Goal: Transaction & Acquisition: Purchase product/service

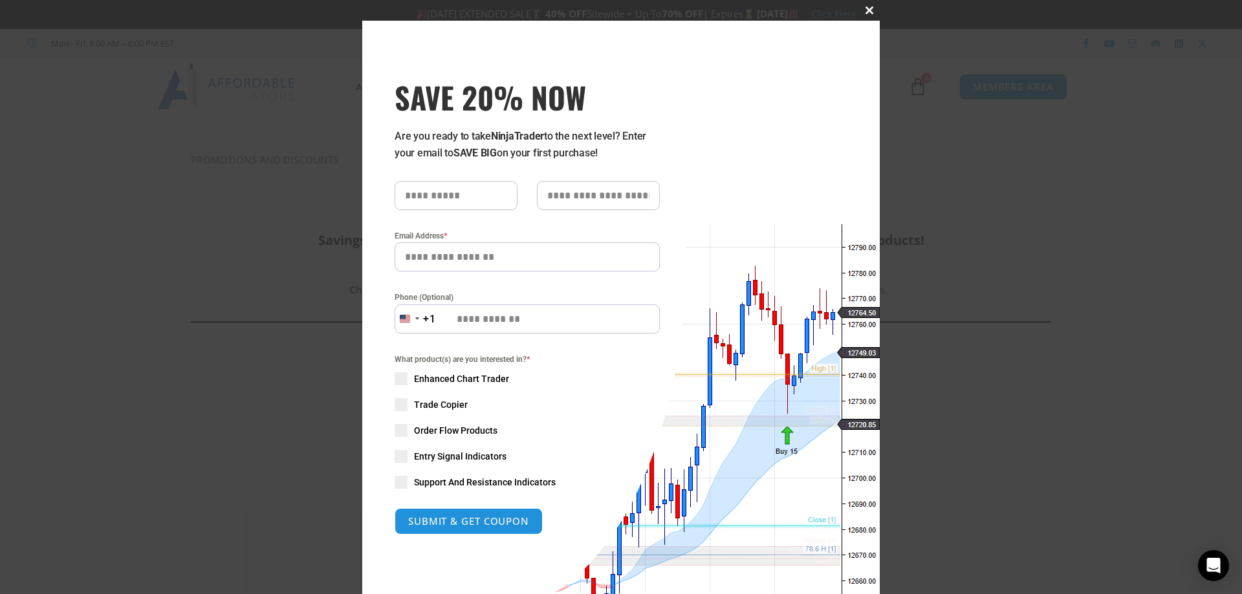
click at [864, 6] on span at bounding box center [869, 10] width 21 height 8
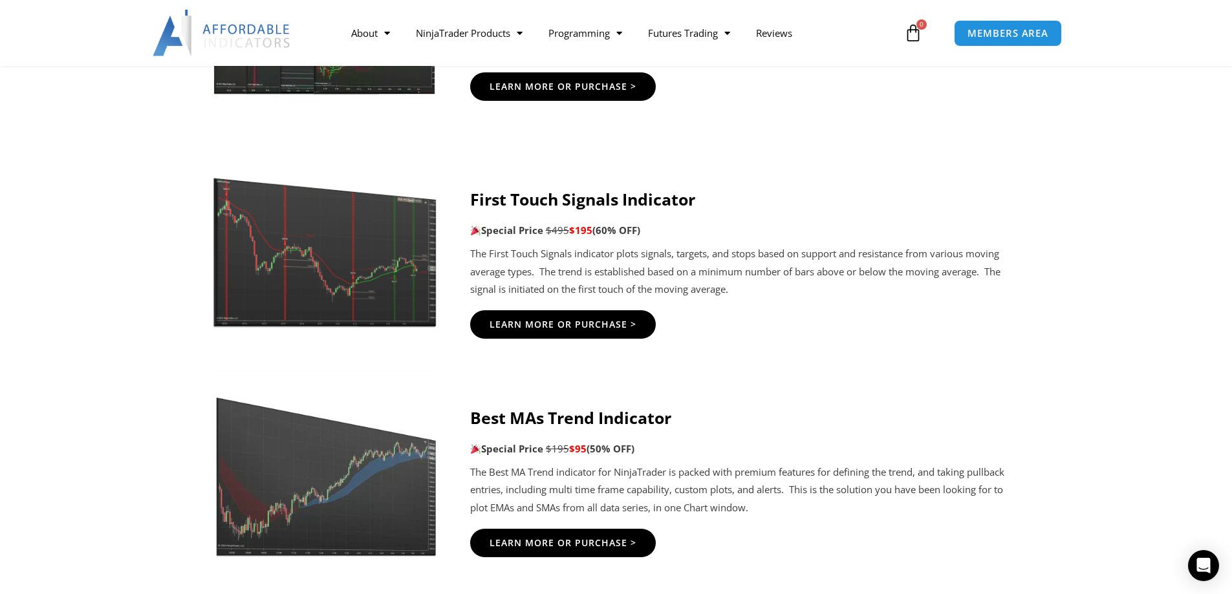
scroll to position [2277, 0]
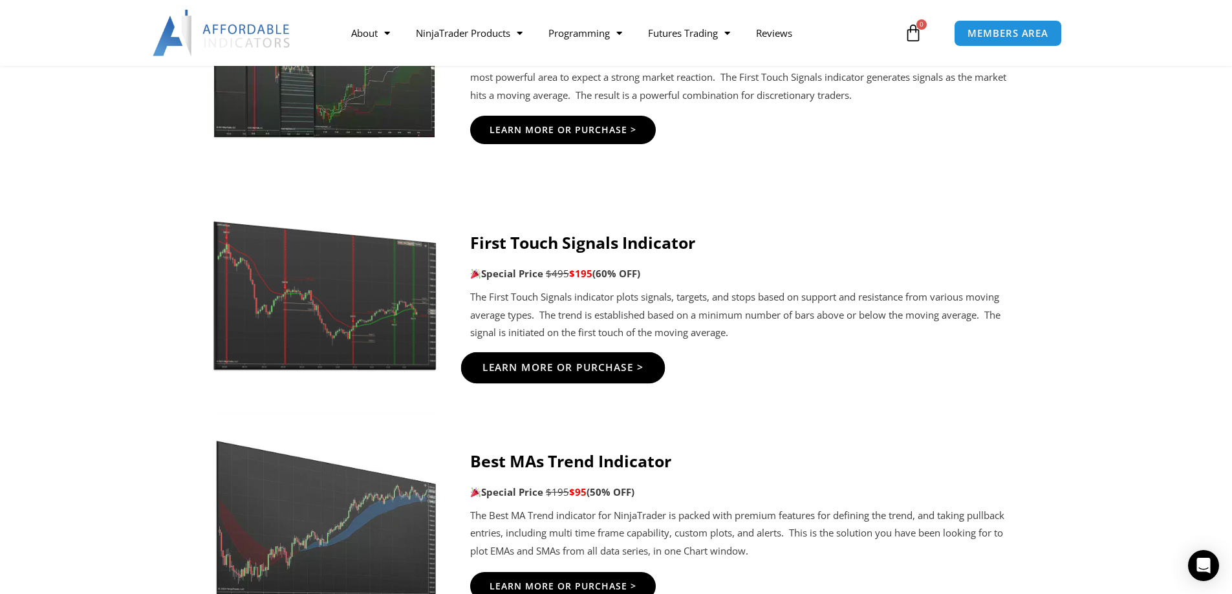
click at [560, 367] on span "Learn More Or Purchase >" at bounding box center [563, 368] width 162 height 10
click at [540, 363] on span "Learn More Or Purchase >" at bounding box center [563, 368] width 162 height 10
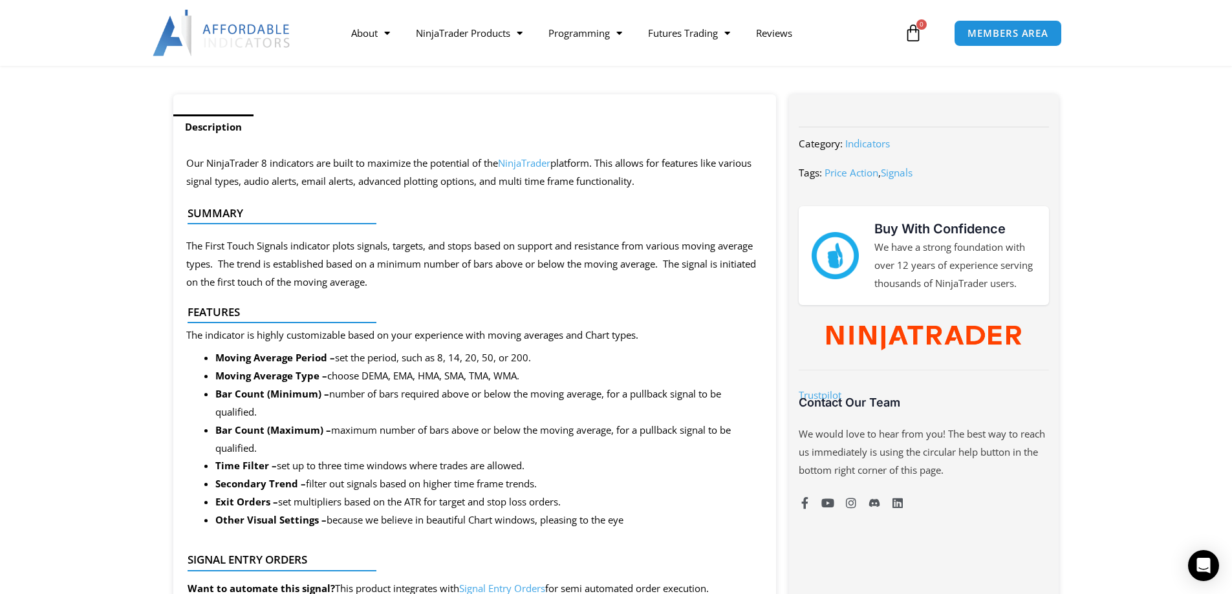
scroll to position [517, 0]
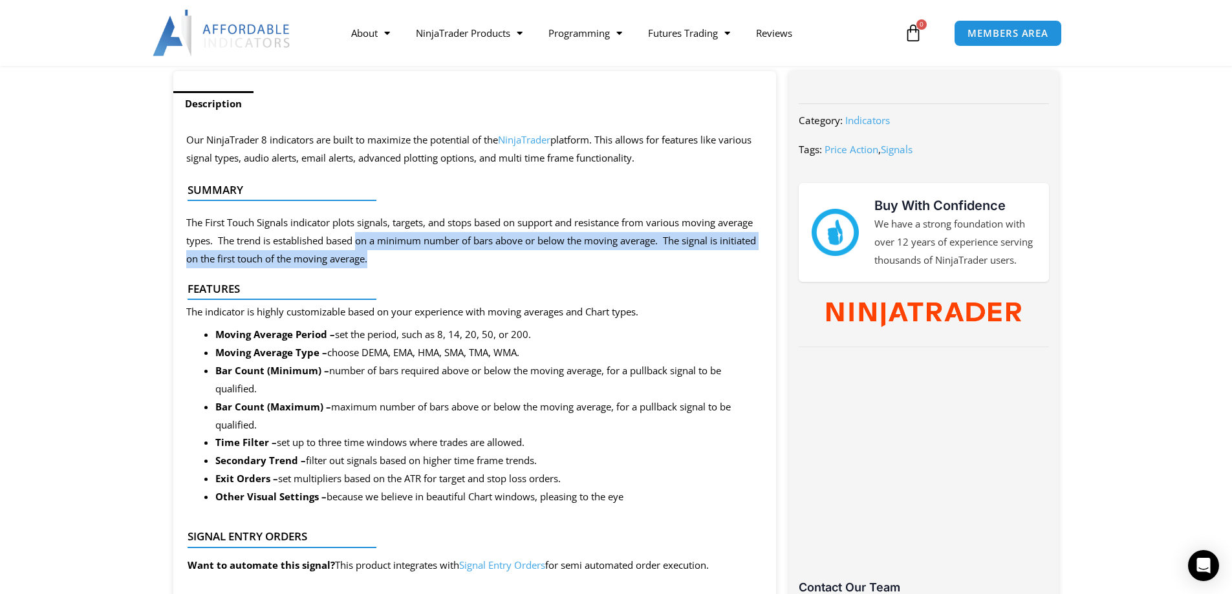
drag, startPoint x: 365, startPoint y: 233, endPoint x: 446, endPoint y: 257, distance: 84.3
click at [446, 257] on p "The First Touch Signals indicator plots signals, targets, and stops based on su…" at bounding box center [475, 241] width 578 height 54
click at [447, 257] on p "The First Touch Signals indicator plots signals, targets, and stops based on su…" at bounding box center [475, 241] width 578 height 54
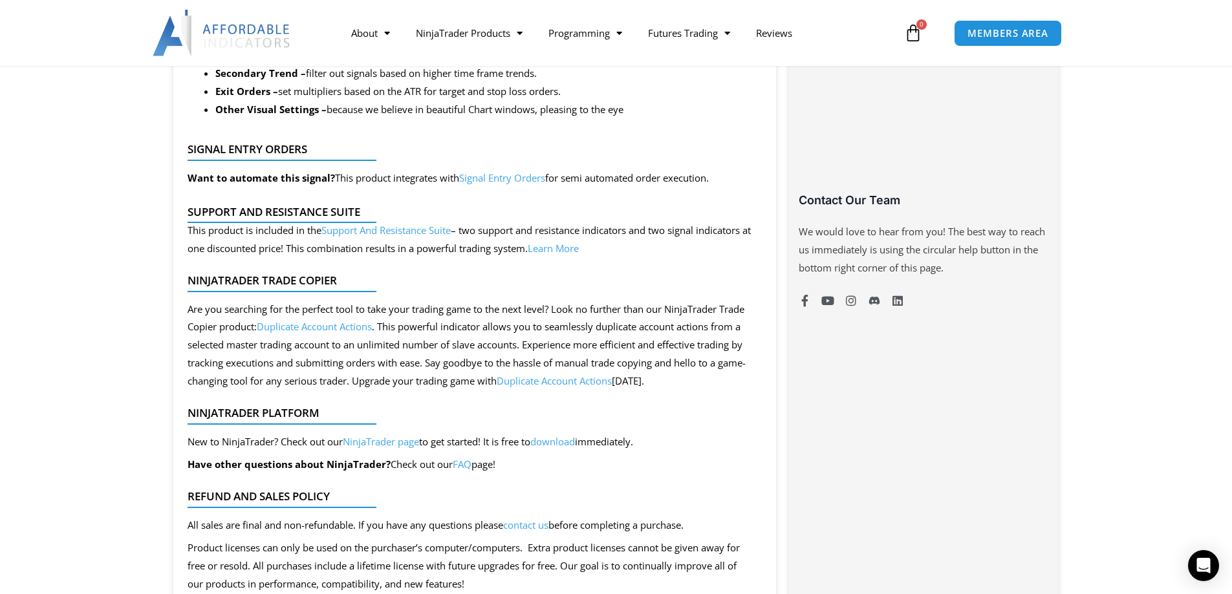
scroll to position [906, 0]
drag, startPoint x: 262, startPoint y: 176, endPoint x: 438, endPoint y: 180, distance: 176.0
click at [438, 180] on p "Want to automate this signal? This product integrates with Signal Entry Orders …" at bounding box center [448, 178] width 521 height 18
drag, startPoint x: 567, startPoint y: 175, endPoint x: 612, endPoint y: 177, distance: 44.7
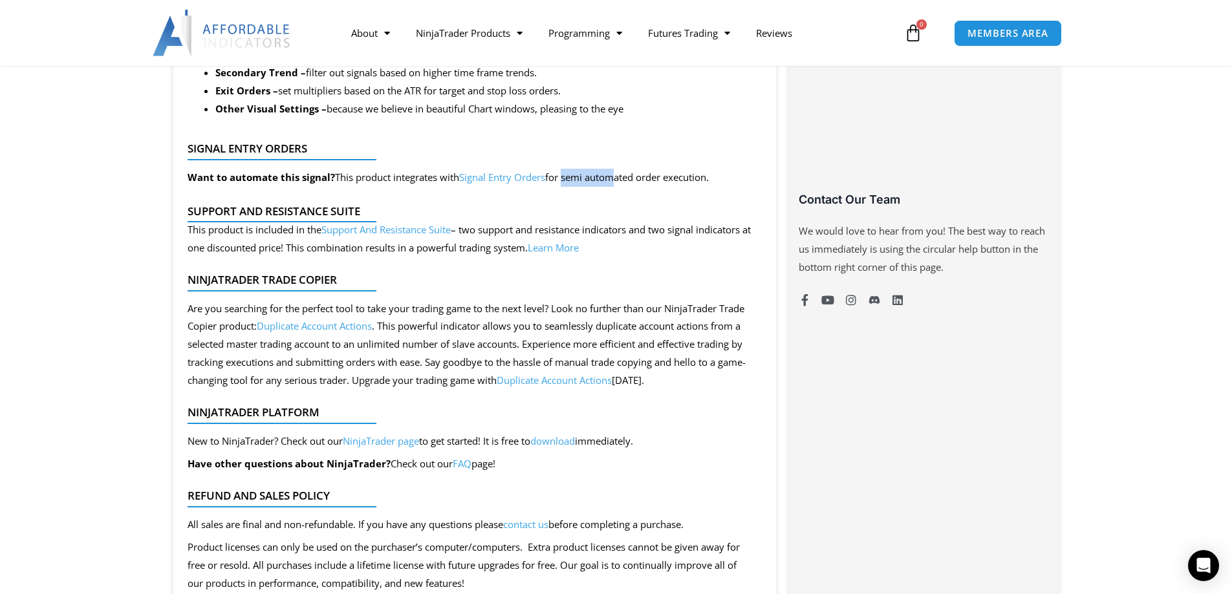
click at [612, 177] on p "Want to automate this signal? This product integrates with Signal Entry Orders …" at bounding box center [448, 178] width 521 height 18
click at [624, 185] on p "Want to automate this signal? This product integrates with Signal Entry Orders …" at bounding box center [448, 178] width 521 height 18
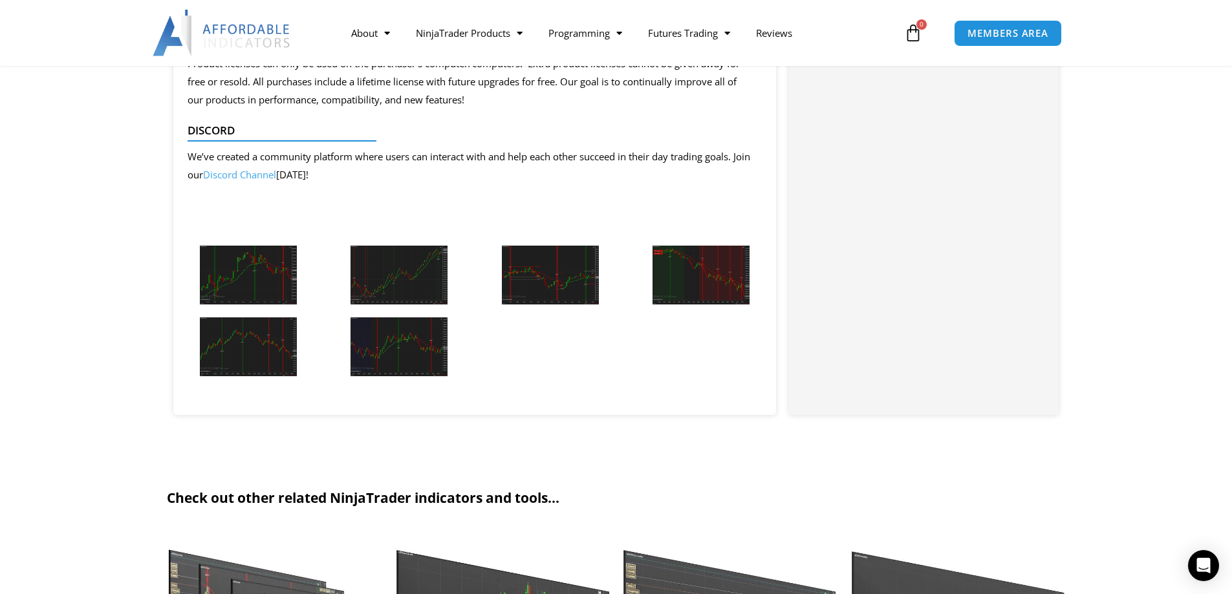
scroll to position [1358, 0]
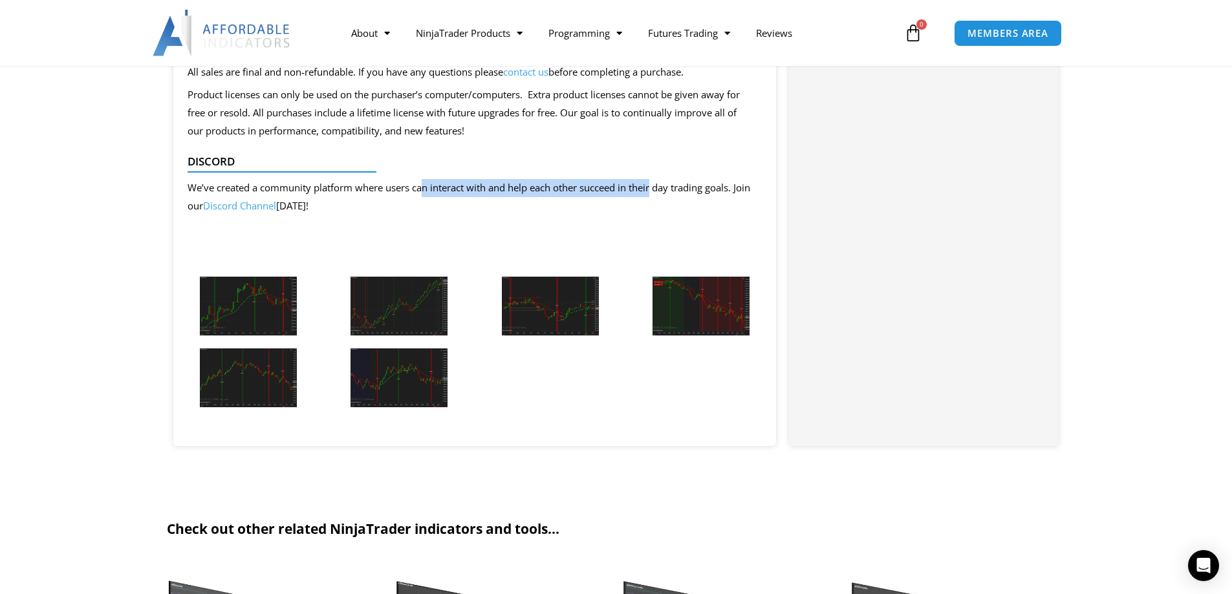
drag, startPoint x: 431, startPoint y: 186, endPoint x: 649, endPoint y: 181, distance: 217.4
click at [656, 181] on span "We’ve created a community platform where users can interact with and help each …" at bounding box center [469, 196] width 563 height 31
click at [629, 183] on span "We’ve created a community platform where users can interact with and help each …" at bounding box center [469, 196] width 563 height 31
click at [276, 206] on link "Discord Channel" at bounding box center [239, 205] width 73 height 13
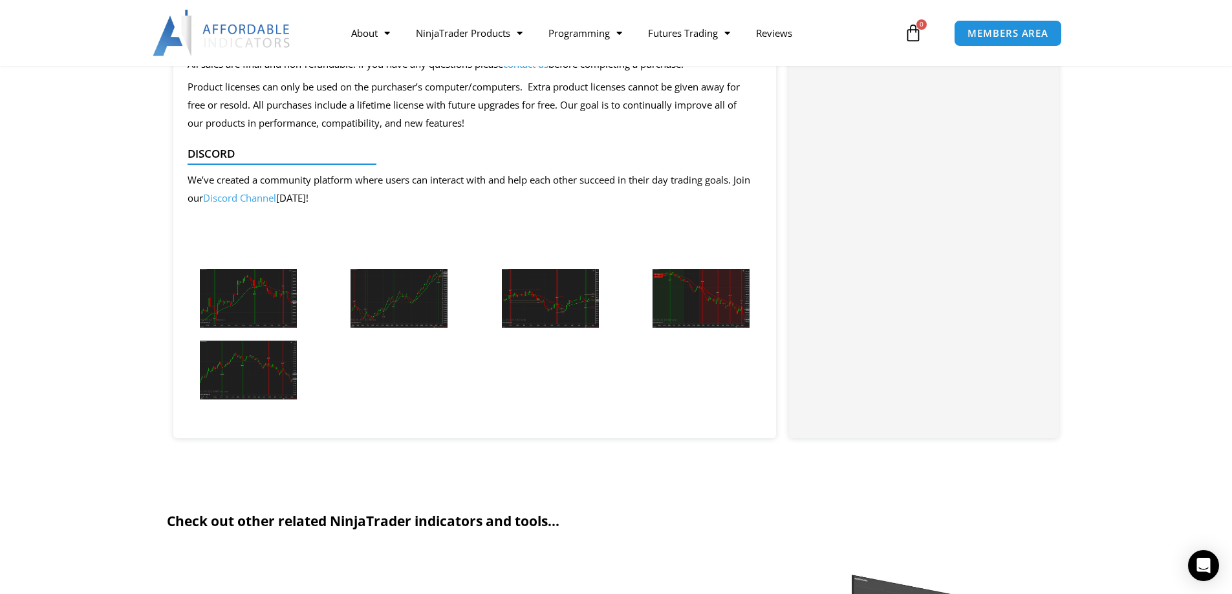
scroll to position [1358, 0]
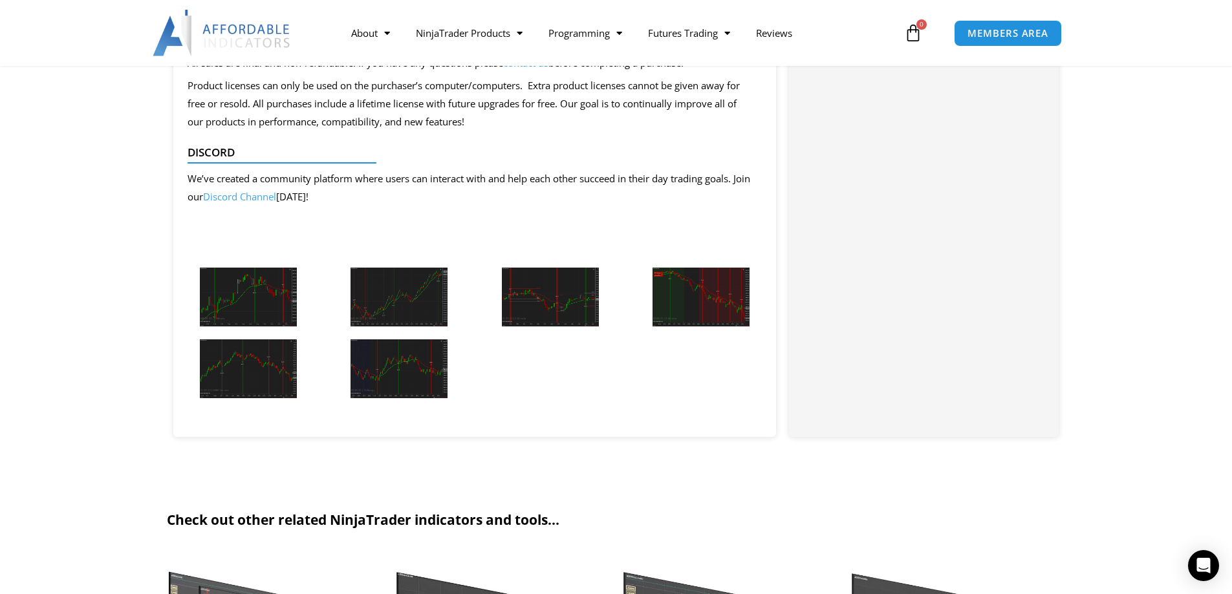
click at [210, 297] on img at bounding box center [248, 297] width 97 height 59
click at [409, 310] on img at bounding box center [399, 297] width 97 height 59
click at [534, 283] on img at bounding box center [550, 297] width 97 height 59
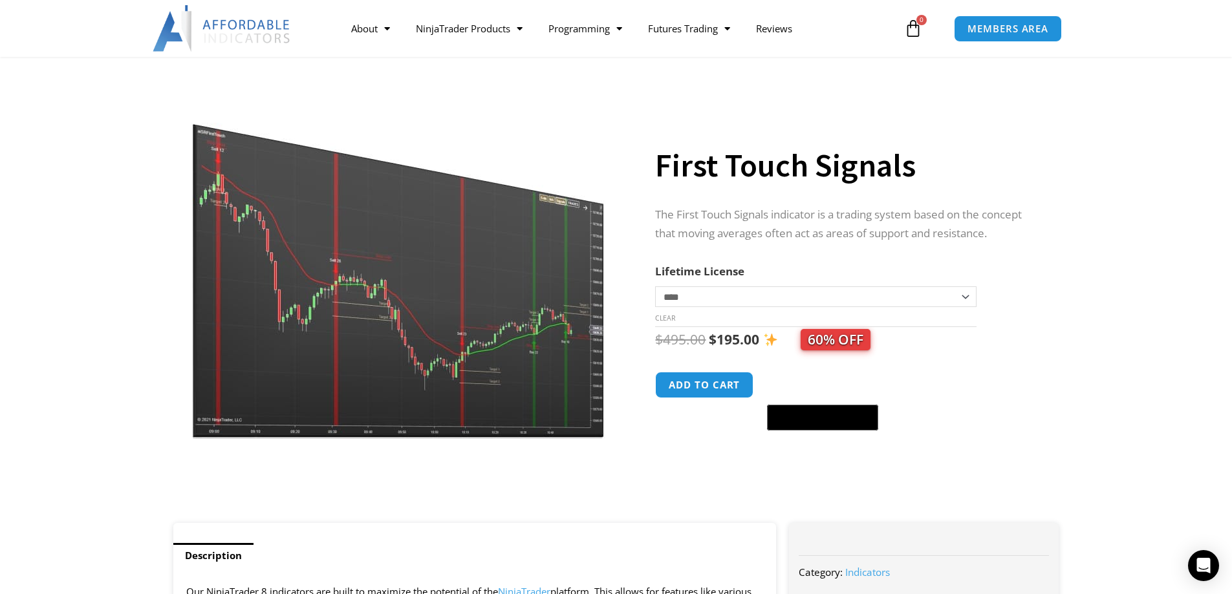
scroll to position [0, 0]
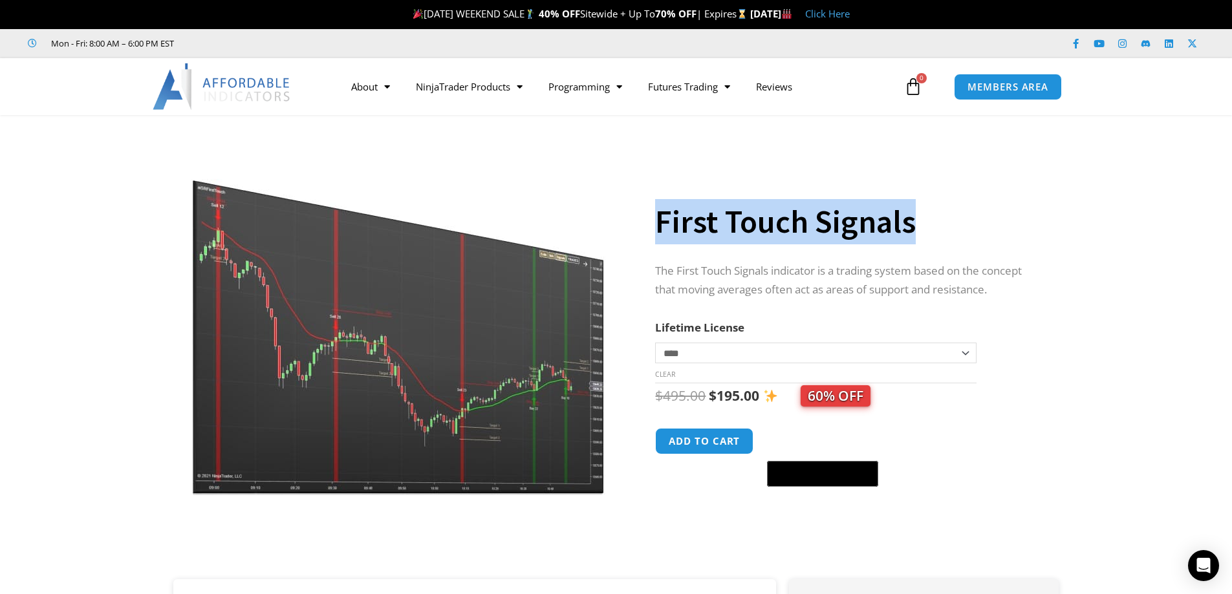
drag, startPoint x: 655, startPoint y: 217, endPoint x: 913, endPoint y: 228, distance: 258.3
click at [913, 228] on h1 "First Touch Signals" at bounding box center [844, 221] width 378 height 45
